Goal: Task Accomplishment & Management: Manage account settings

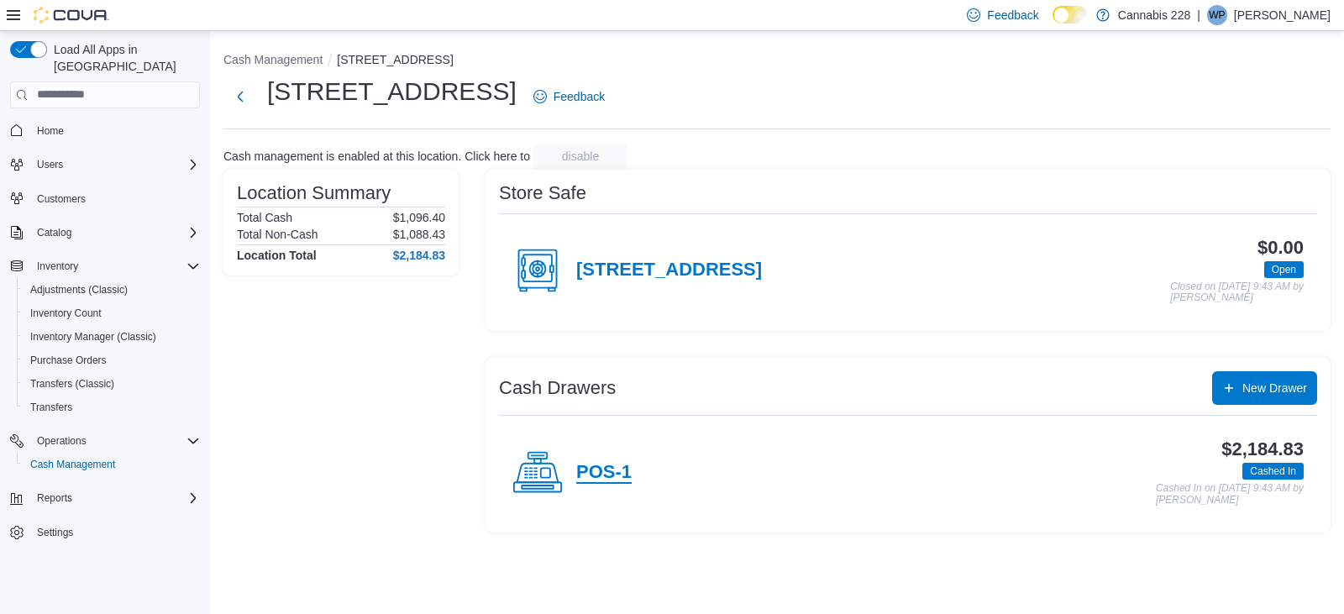
click at [600, 469] on h4 "POS-1" at bounding box center [603, 473] width 55 height 22
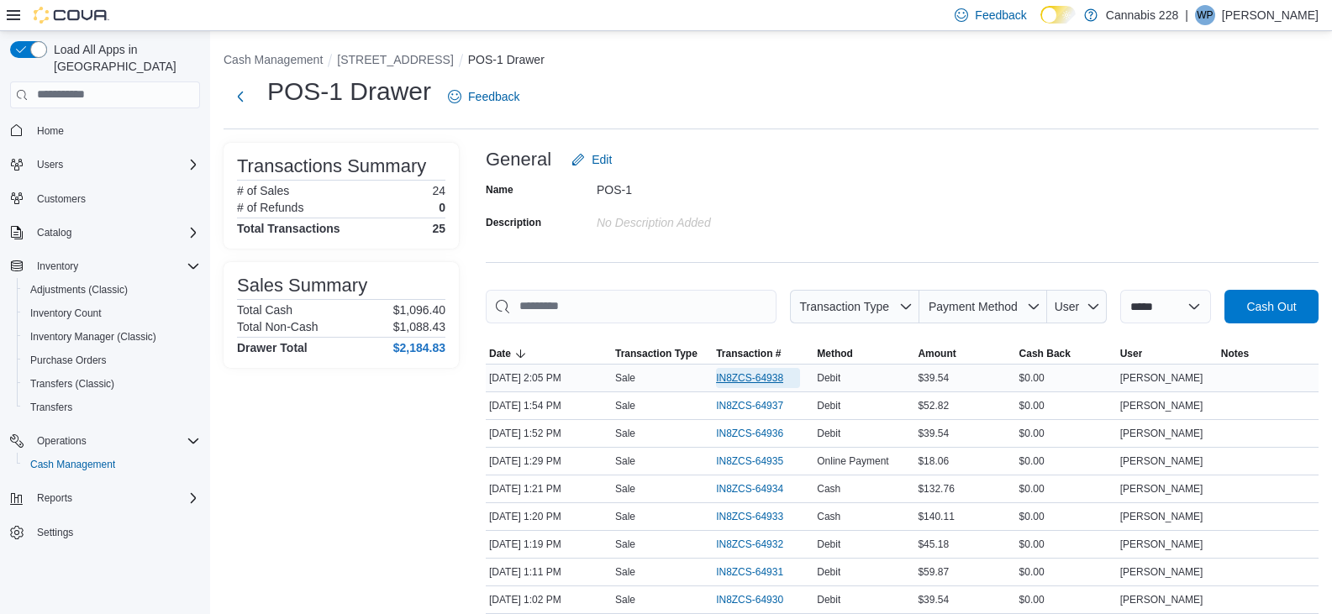
click at [770, 376] on span "IN8ZCS-64938" at bounding box center [749, 377] width 67 height 13
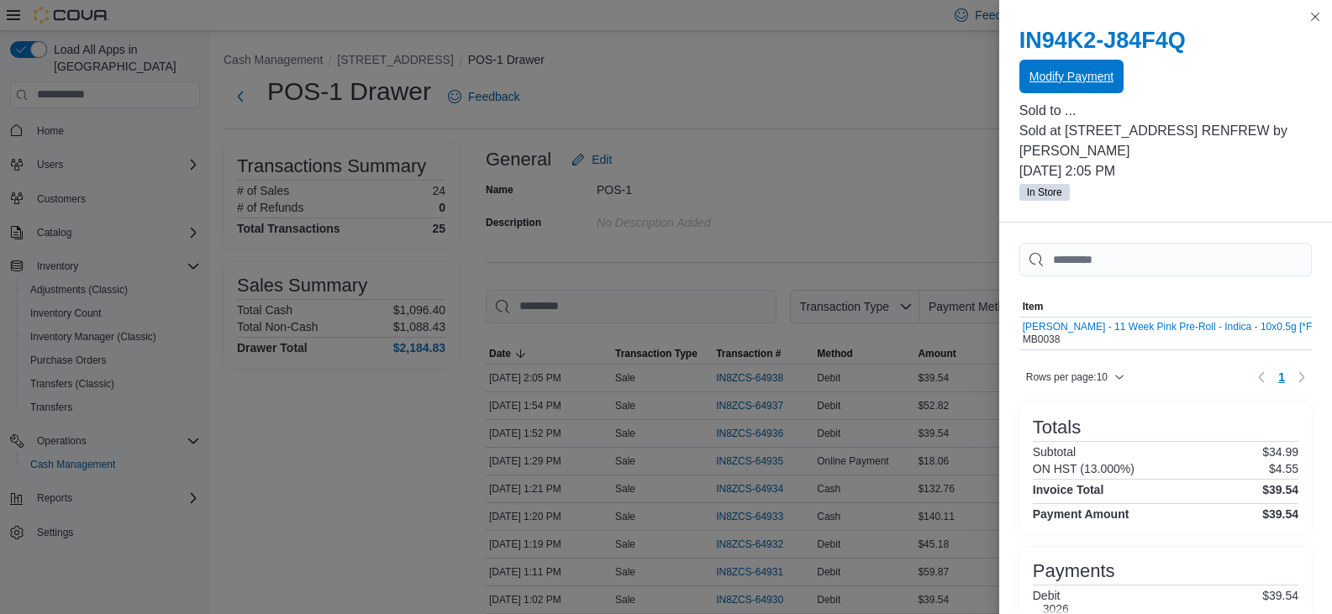
click at [1070, 80] on span "Modify Payment" at bounding box center [1071, 76] width 84 height 17
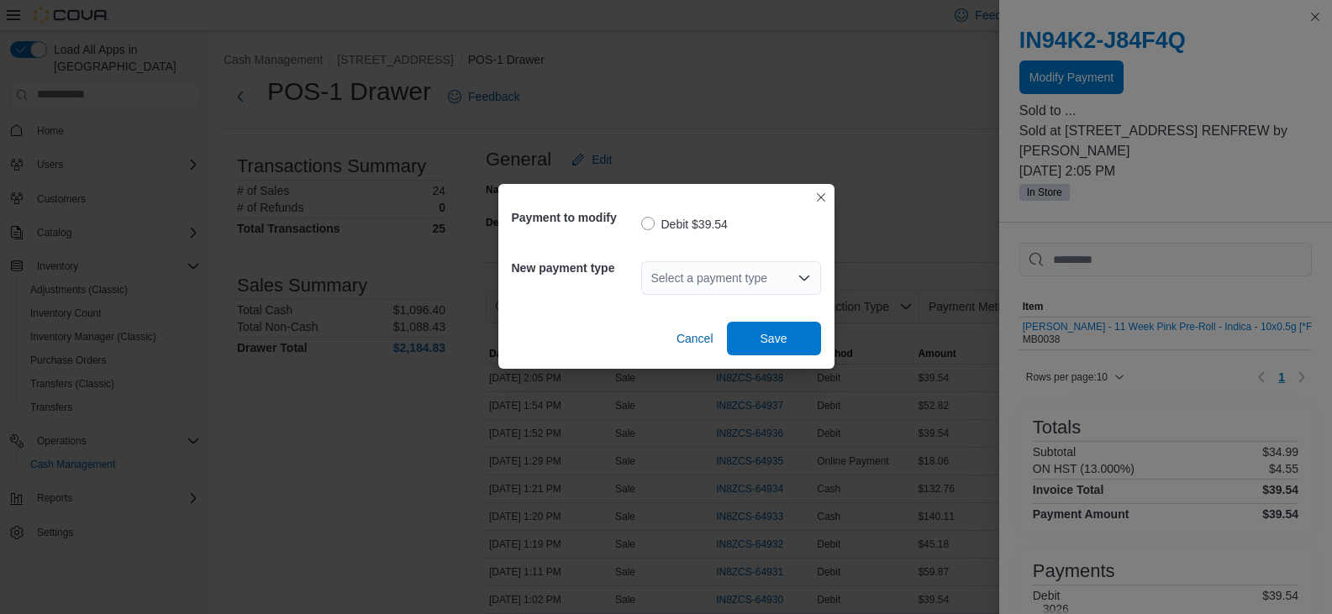
click at [747, 276] on div "Select a payment type" at bounding box center [731, 278] width 180 height 34
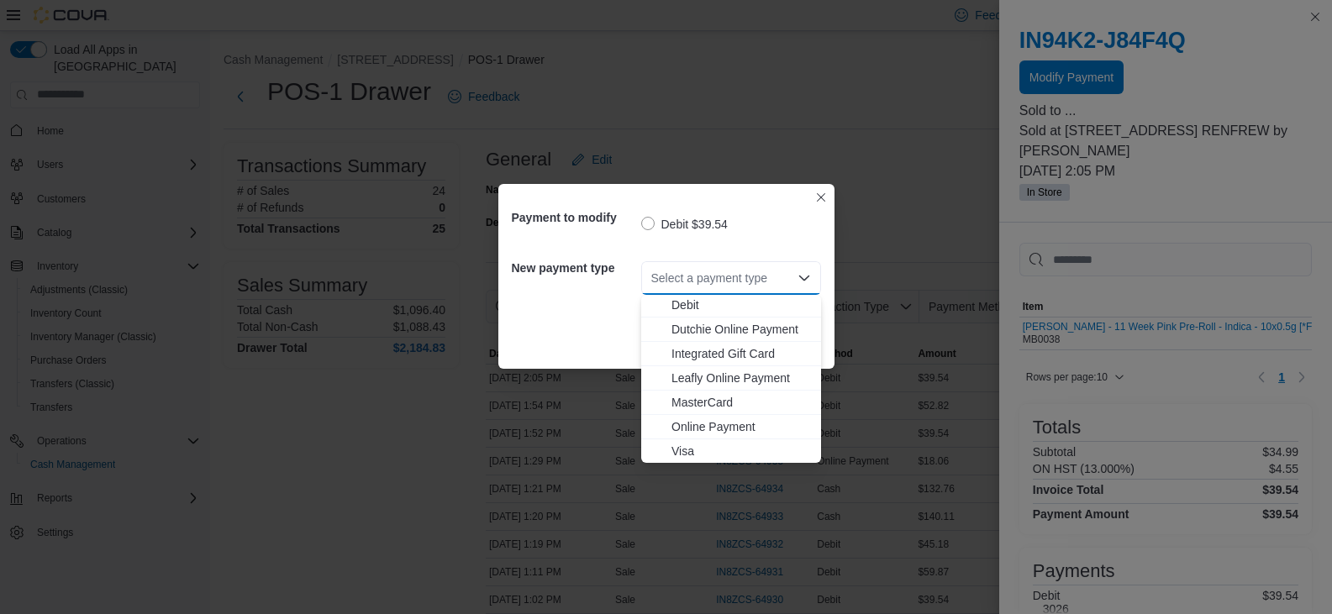
scroll to position [51, 0]
click at [697, 420] on span "Visa" at bounding box center [740, 426] width 139 height 17
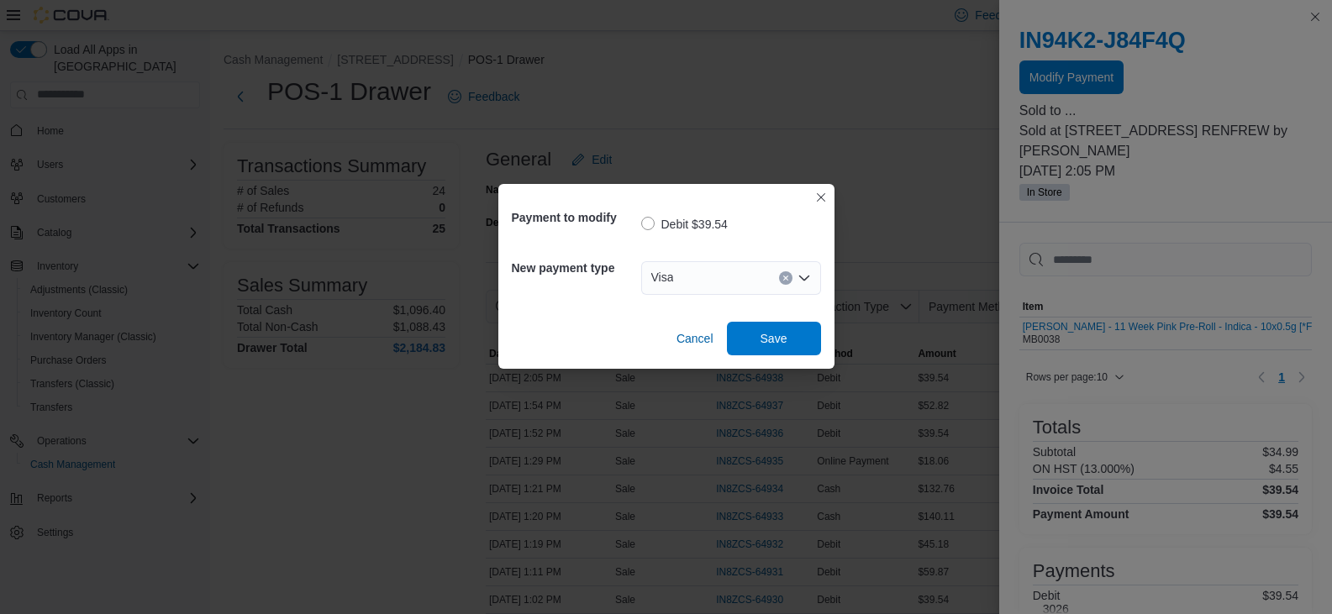
click at [754, 320] on div "Cancel Save" at bounding box center [666, 331] width 309 height 47
click at [783, 330] on span "Save" at bounding box center [773, 337] width 27 height 17
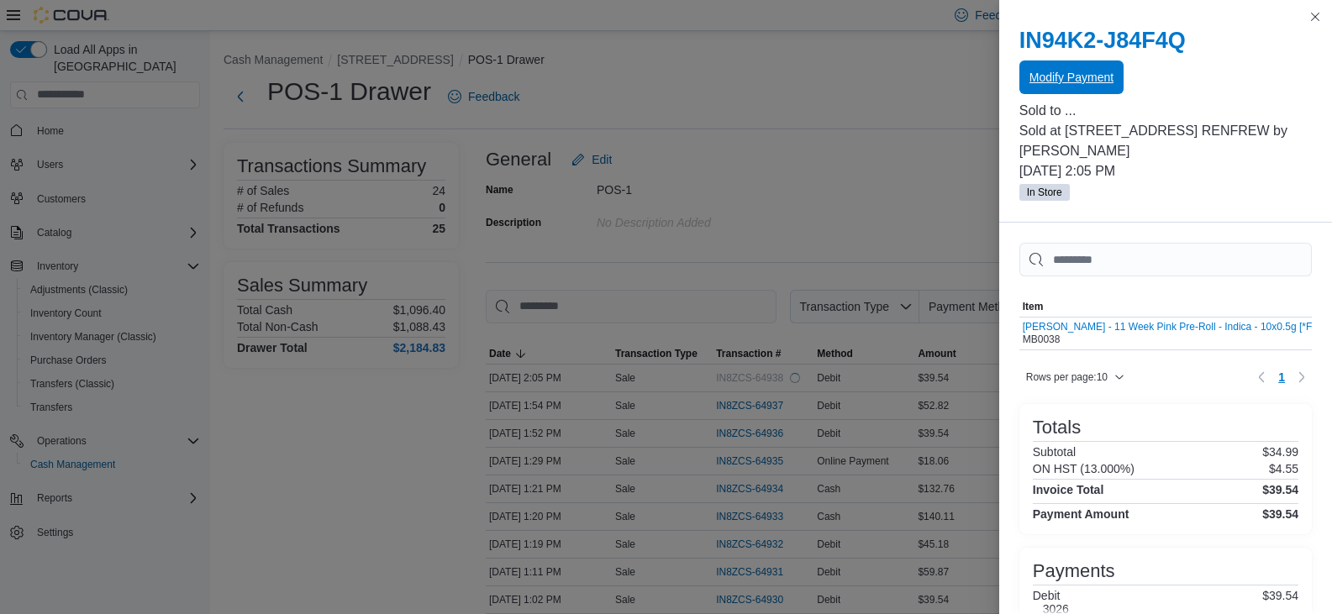
scroll to position [0, 0]
